Goal: Information Seeking & Learning: Learn about a topic

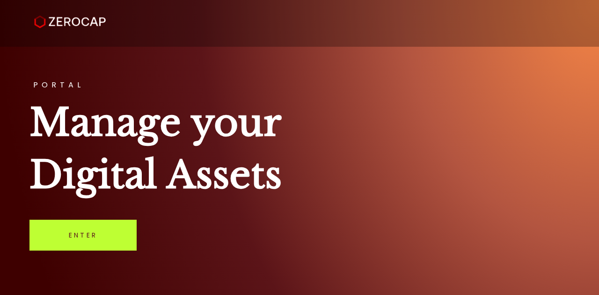
click at [90, 235] on link "Enter" at bounding box center [82, 235] width 107 height 31
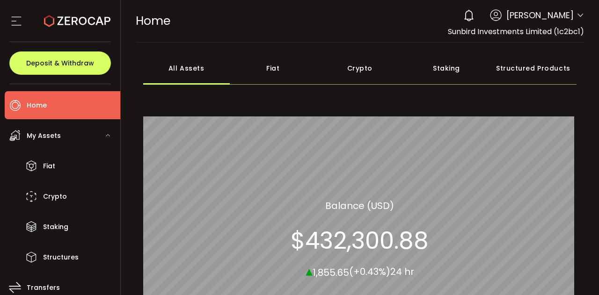
click at [359, 63] on div "Crypto" at bounding box center [359, 68] width 87 height 33
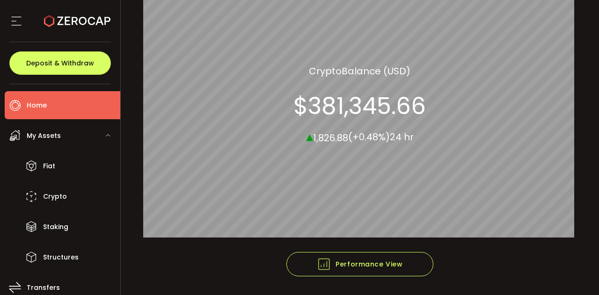
scroll to position [165, 0]
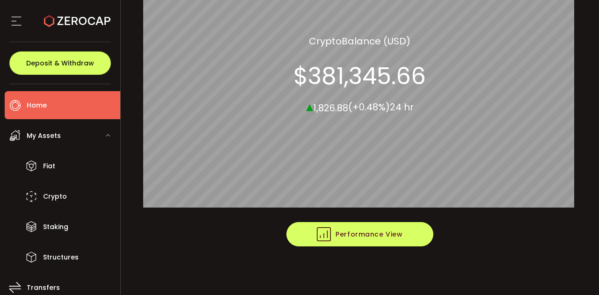
click at [336, 238] on span "Performance View" at bounding box center [360, 234] width 86 height 14
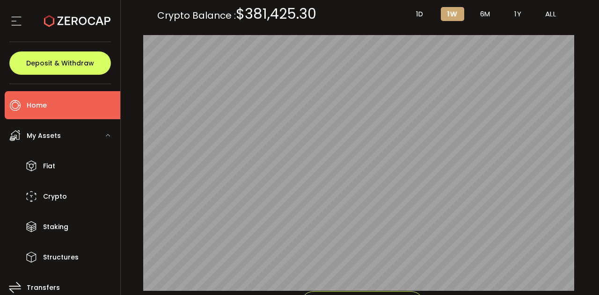
scroll to position [101, 0]
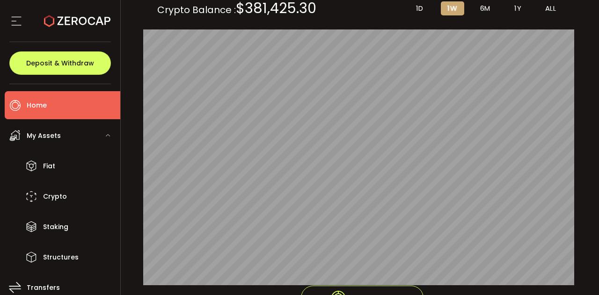
click at [545, 7] on span "ALL" at bounding box center [550, 8] width 11 height 8
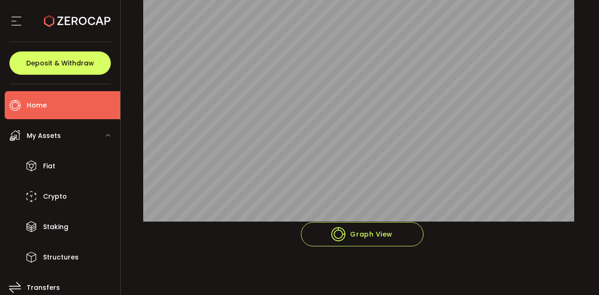
scroll to position [0, 0]
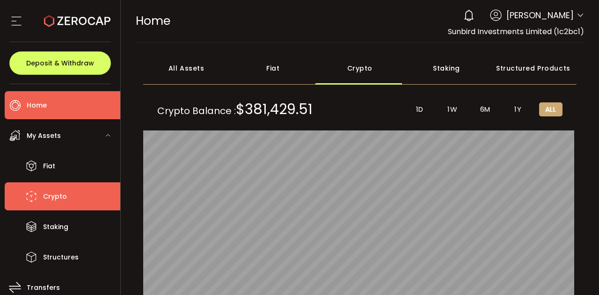
click at [41, 194] on li "Crypto" at bounding box center [63, 197] width 116 height 28
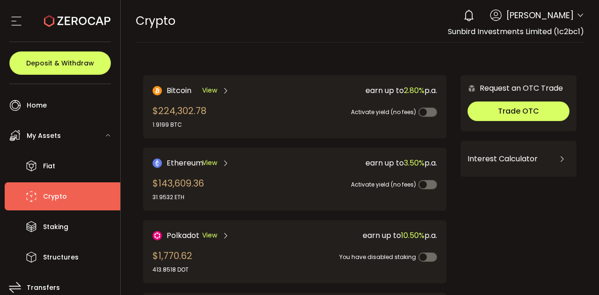
click at [208, 160] on span "View" at bounding box center [209, 163] width 15 height 10
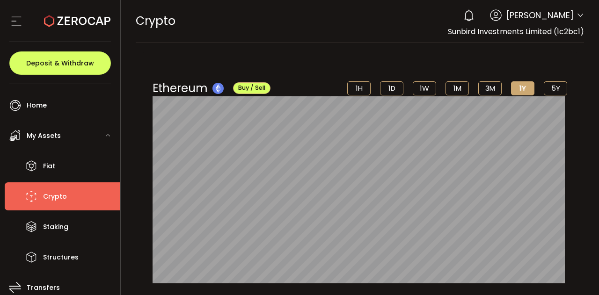
click at [554, 85] on li "5Y" at bounding box center [555, 88] width 23 height 14
